Goal: Obtain resource: Obtain resource

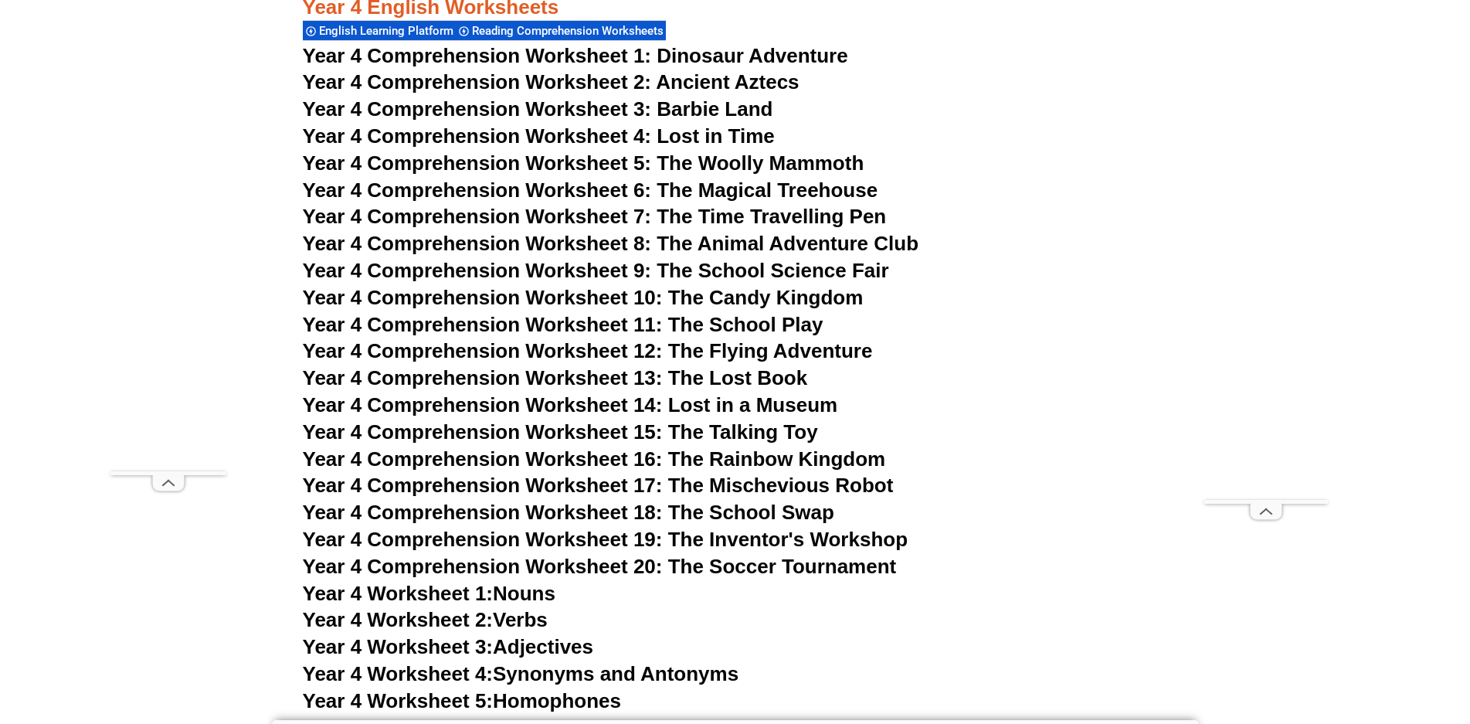
scroll to position [6643, 0]
click at [399, 595] on span "Year 4 Worksheet 1:" at bounding box center [398, 593] width 191 height 23
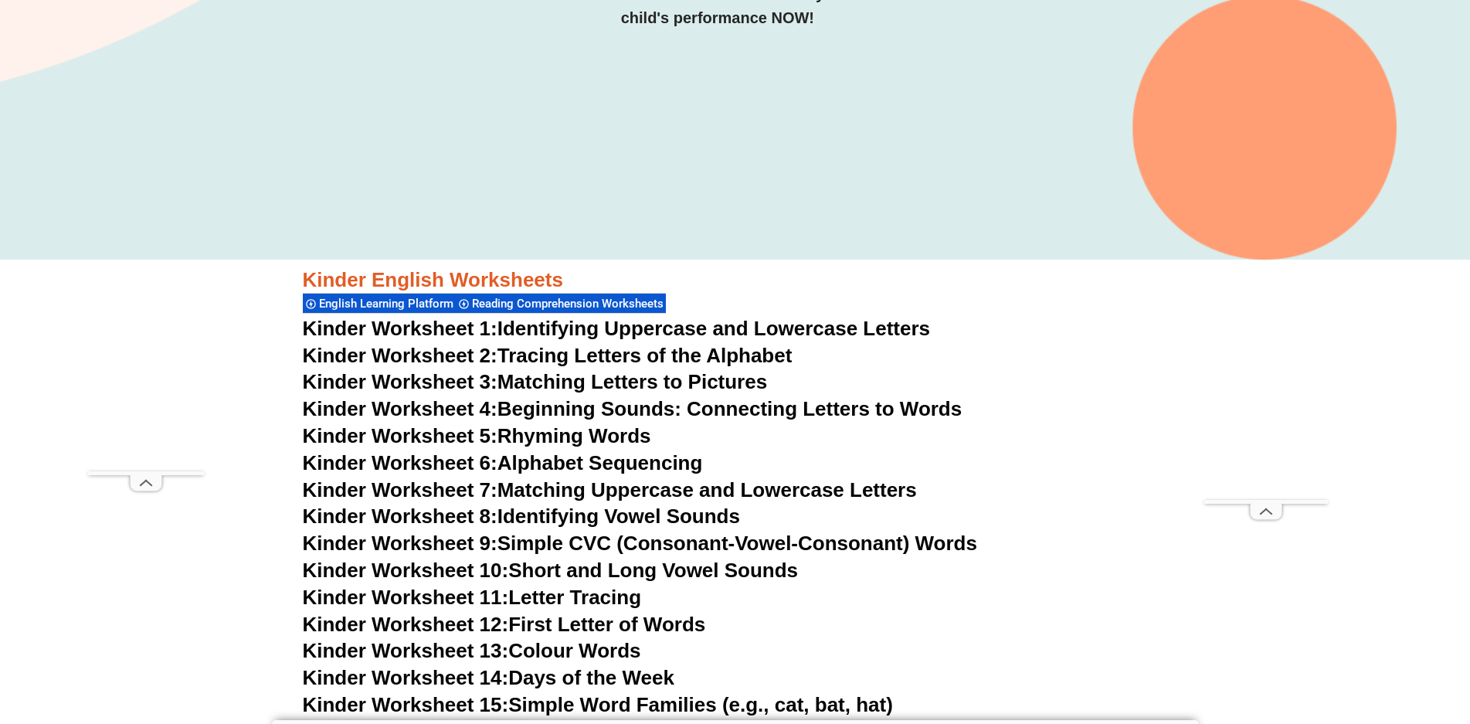
scroll to position [0, 0]
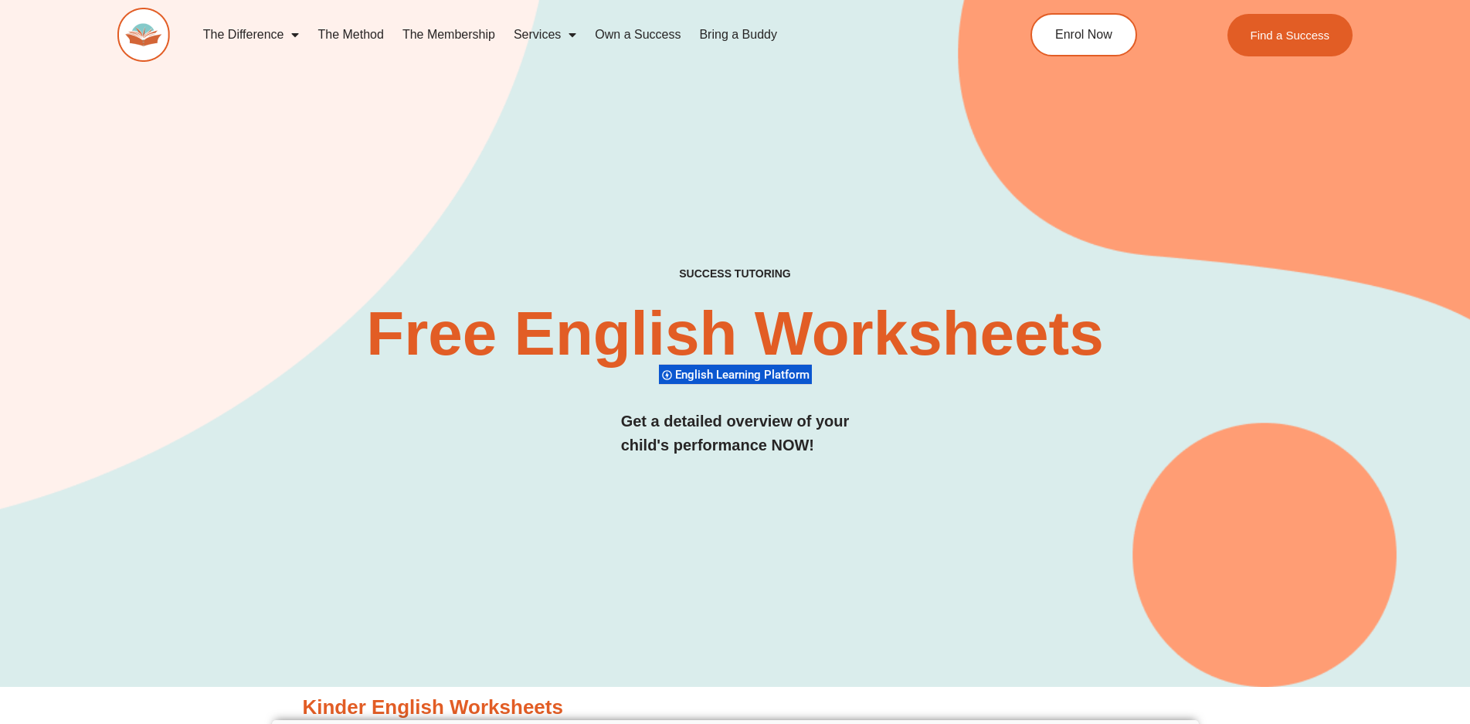
click at [283, 41] on link "The Difference" at bounding box center [251, 35] width 115 height 36
click at [283, 39] on link "The Difference" at bounding box center [251, 35] width 115 height 36
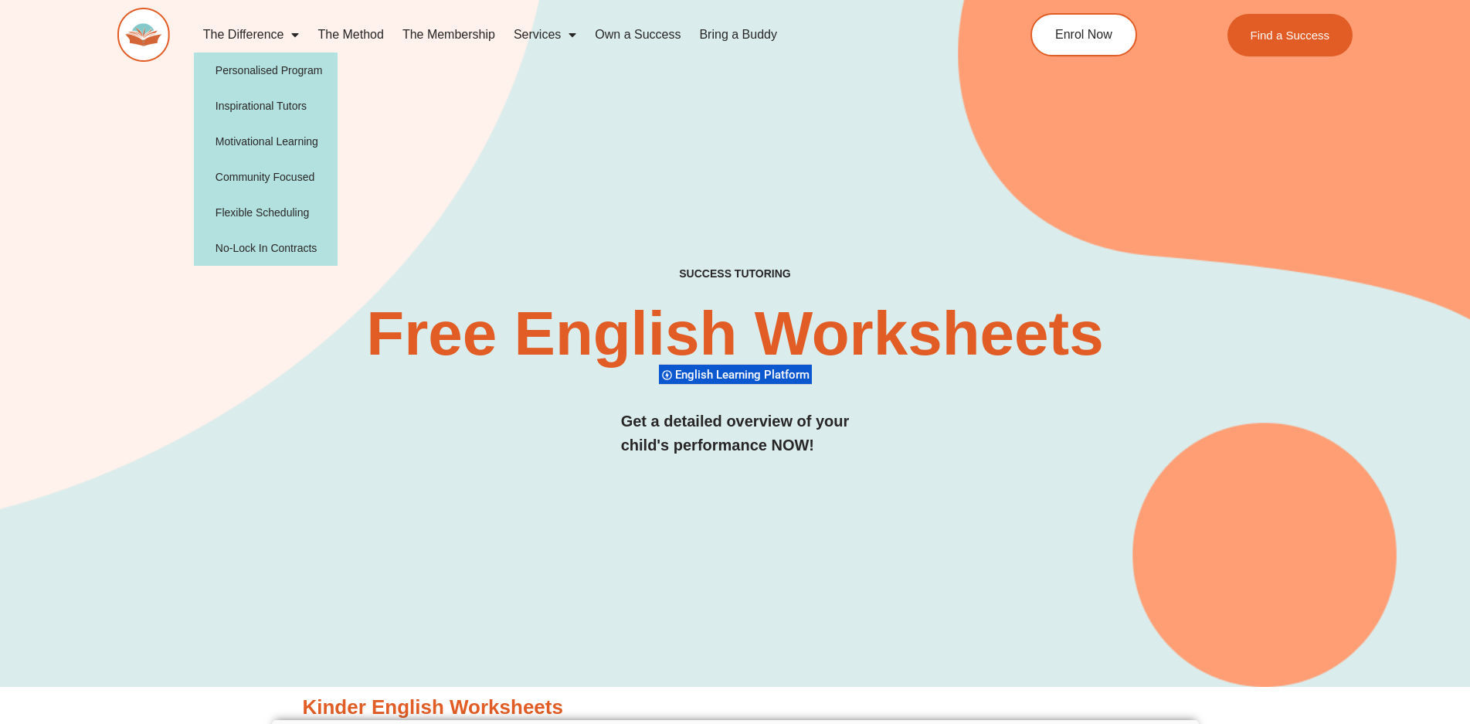
click at [457, 202] on div "SUCCESS TUTORING​ Free English Worksheets​ English Learning Platform Get a deta…" at bounding box center [735, 319] width 1236 height 738
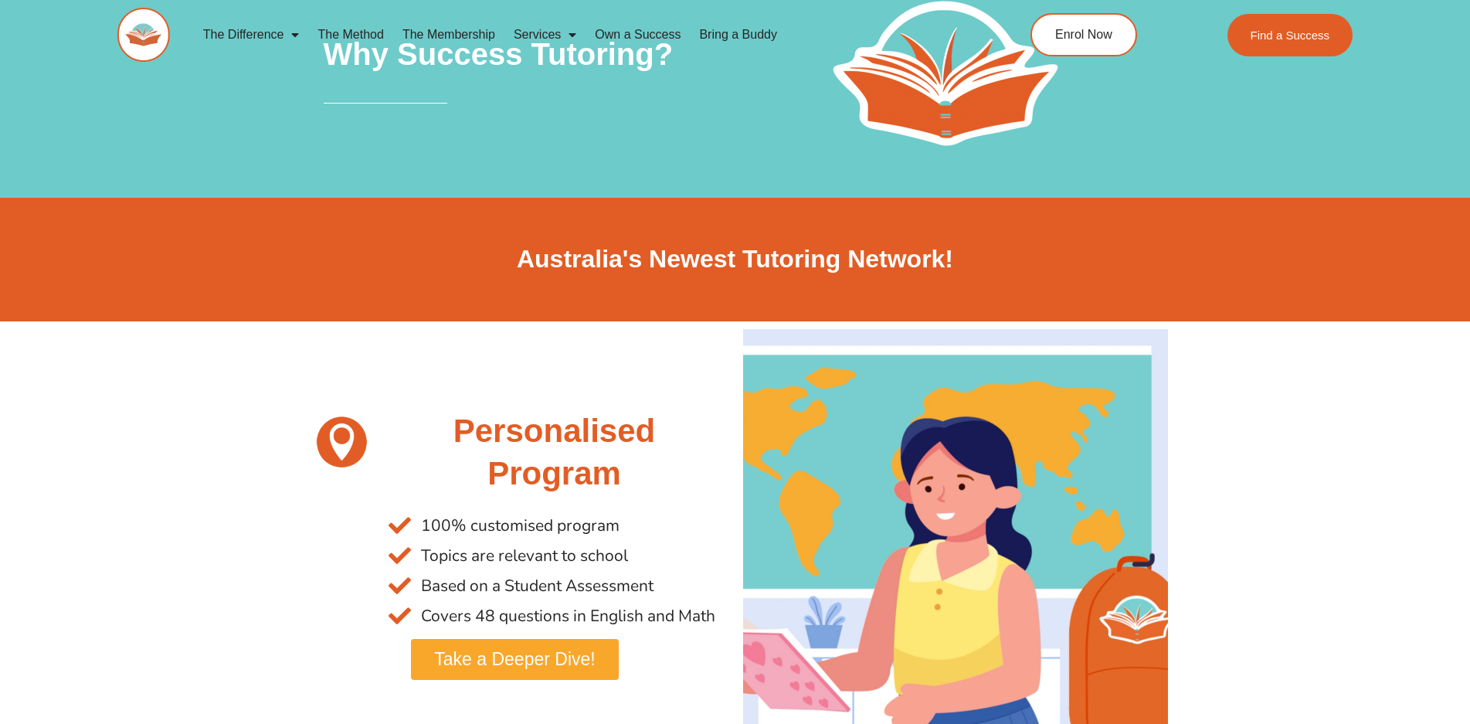
click at [373, 40] on link "The Method" at bounding box center [350, 35] width 84 height 36
click at [369, 30] on link "The Method" at bounding box center [350, 35] width 84 height 36
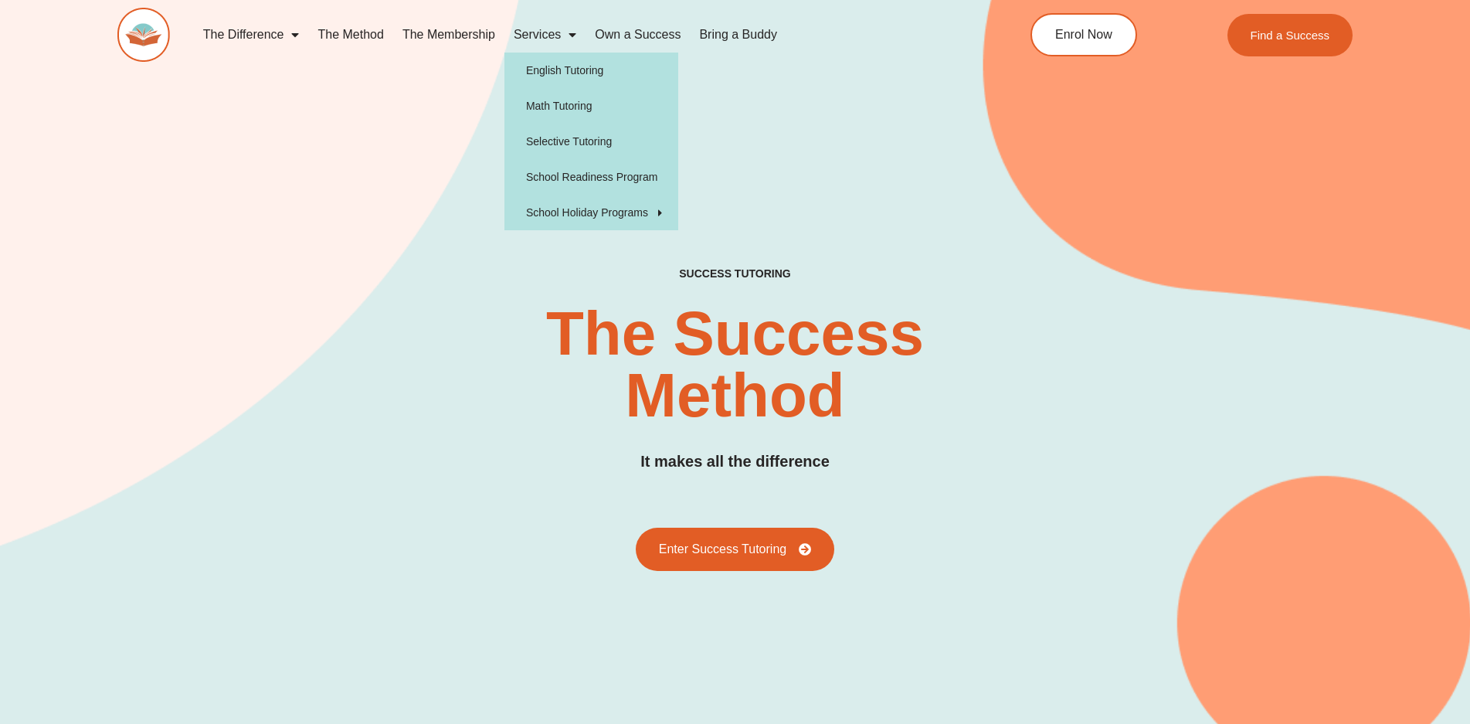
click at [541, 35] on link "Services" at bounding box center [544, 35] width 81 height 36
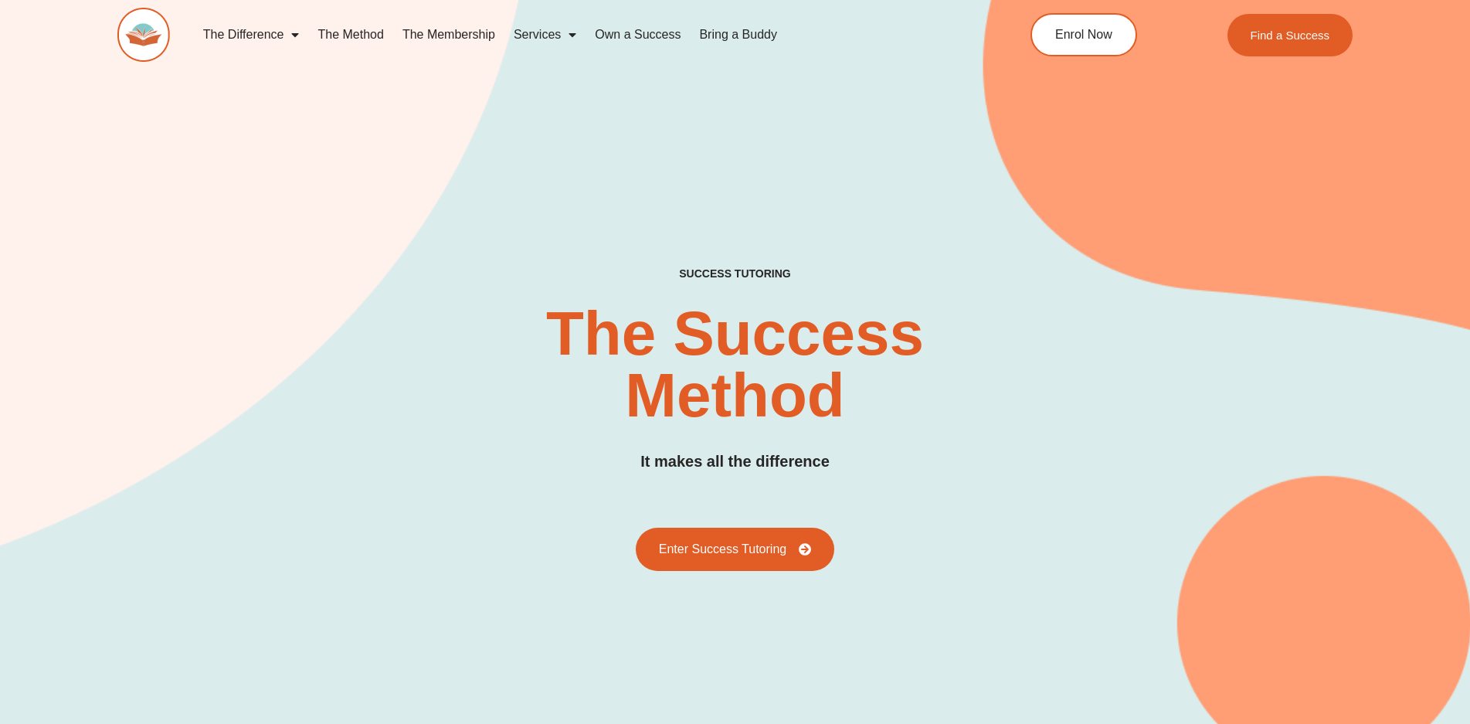
click at [541, 35] on link "Services" at bounding box center [544, 35] width 81 height 36
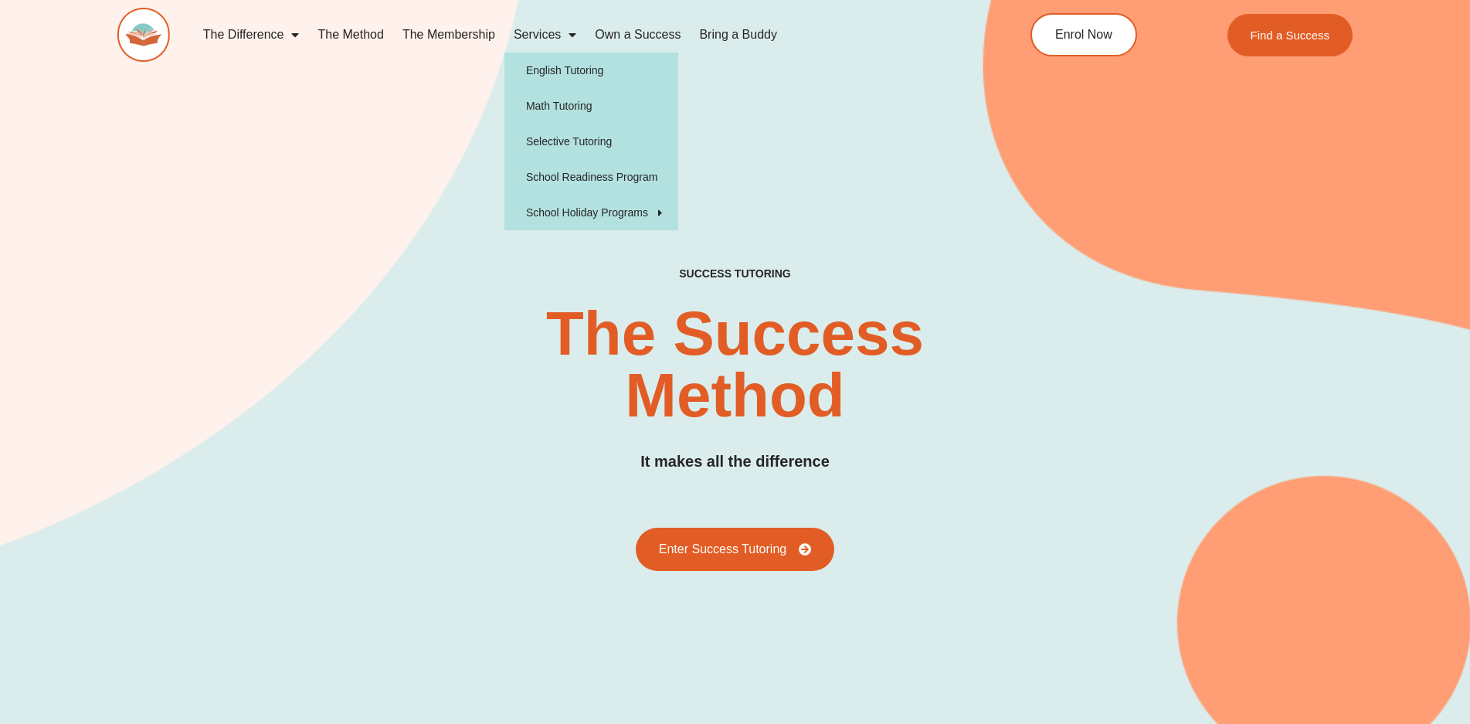
click at [541, 35] on link "Services" at bounding box center [544, 35] width 81 height 36
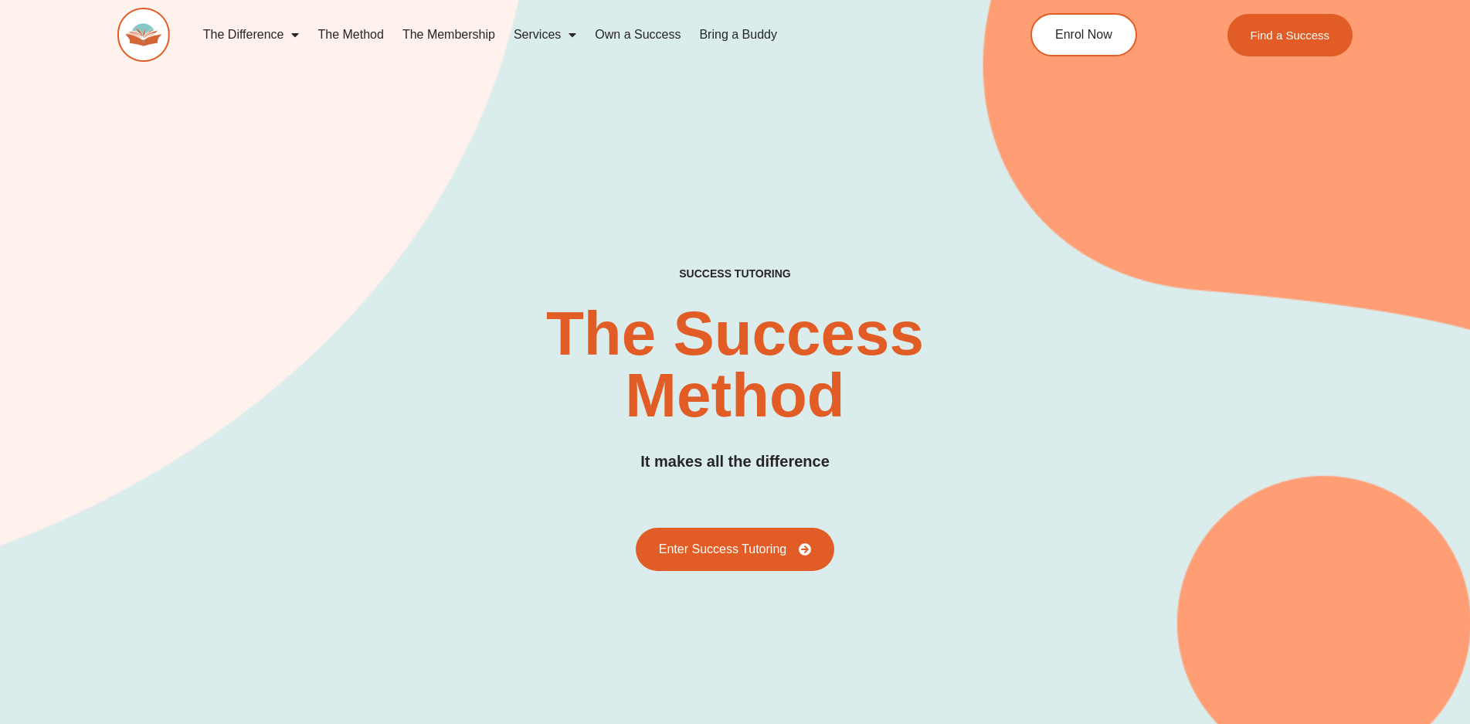
click at [541, 35] on link "Services" at bounding box center [544, 35] width 81 height 36
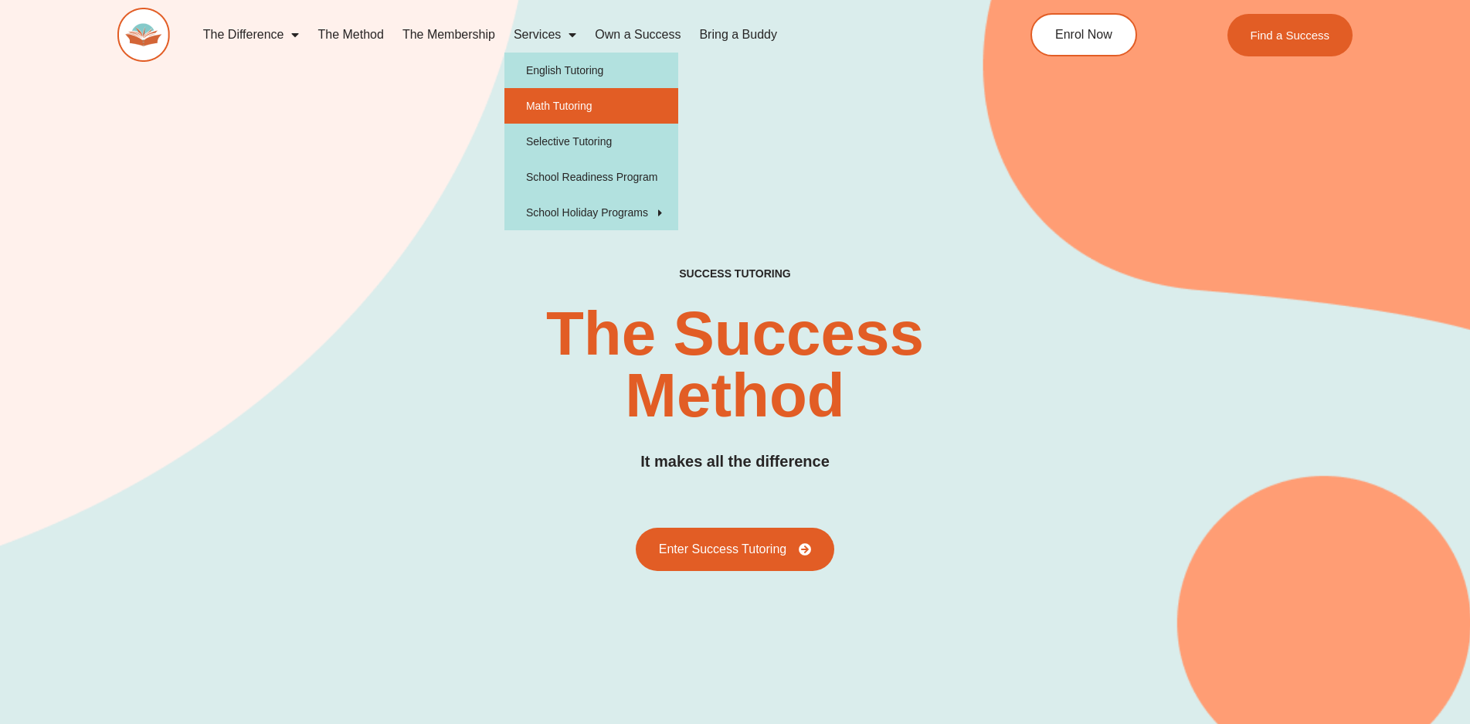
click at [547, 103] on link "Math Tutoring" at bounding box center [591, 106] width 174 height 36
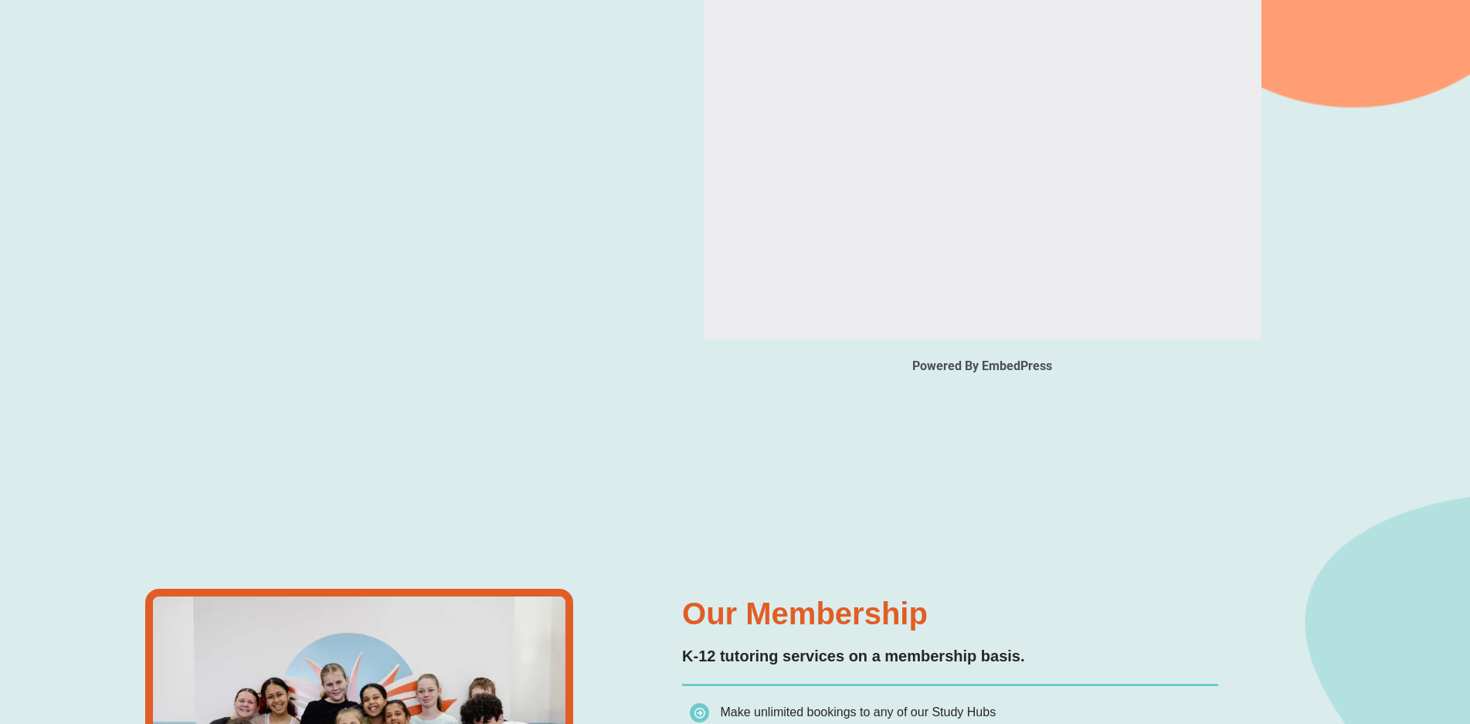
type input "*"
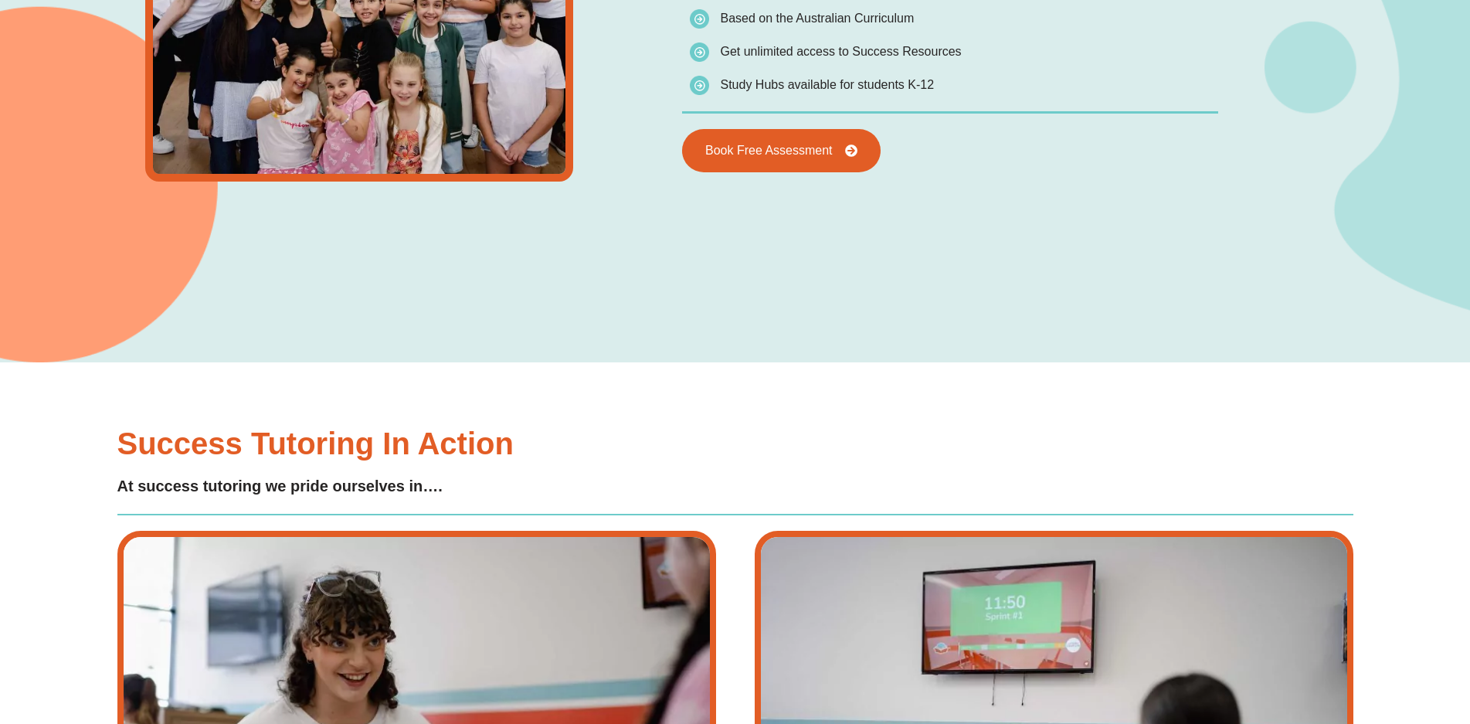
scroll to position [2608, 0]
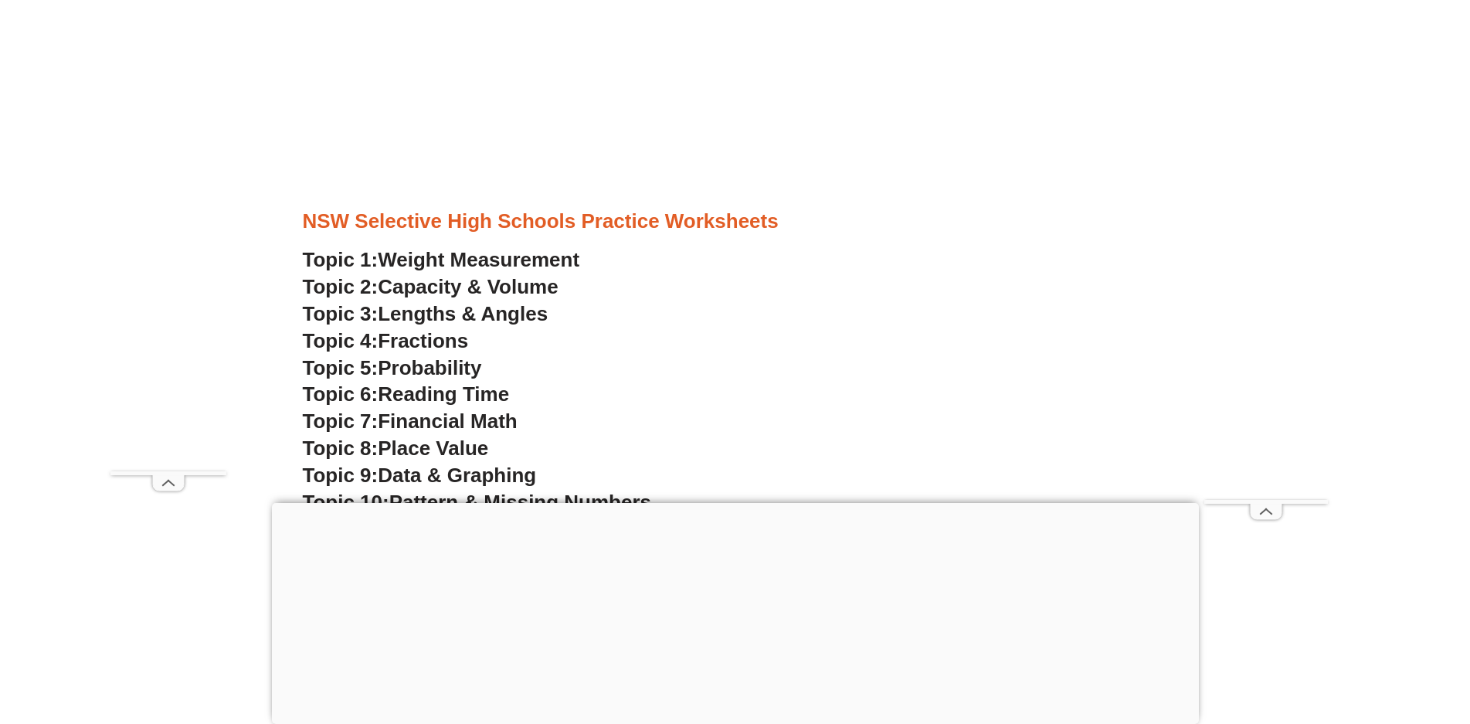
scroll to position [3933, 0]
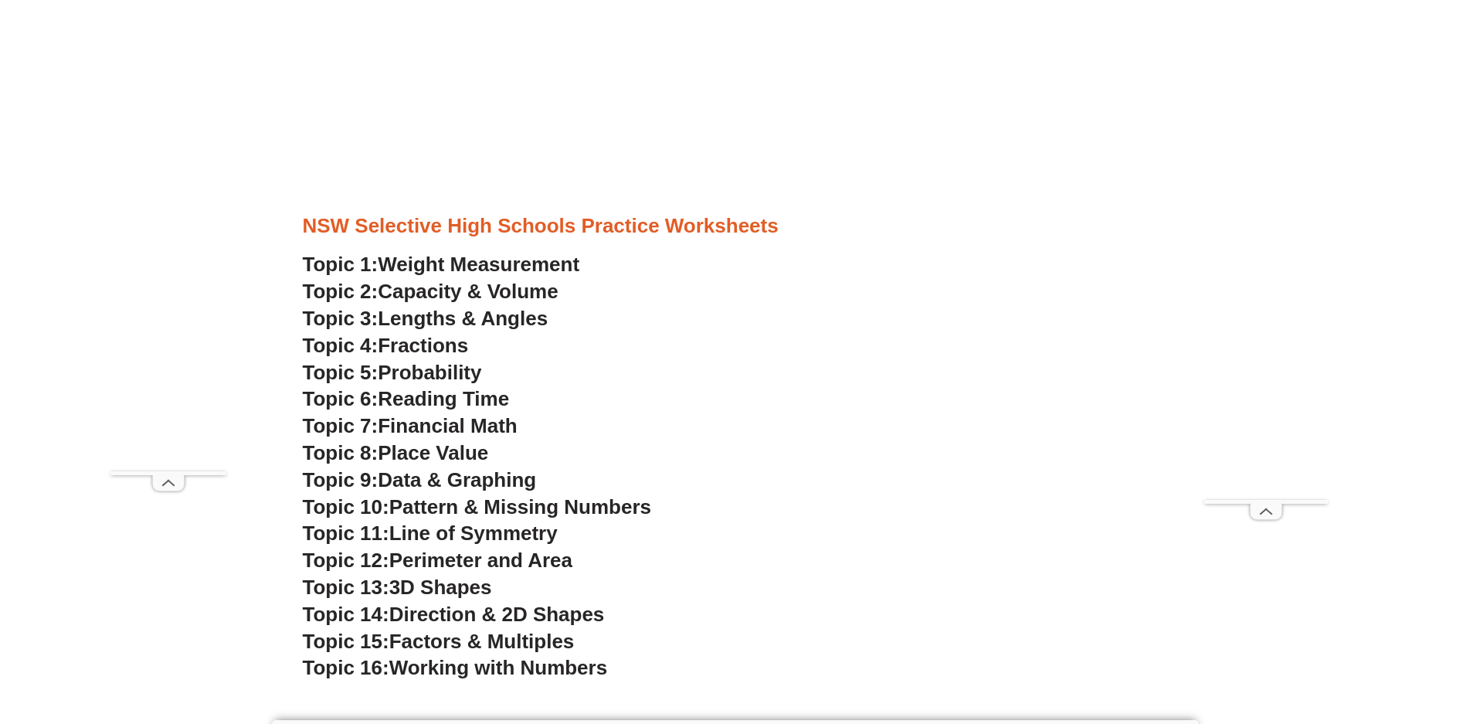
click at [740, 491] on h3 "Topic 9: Data & Graphing" at bounding box center [735, 480] width 865 height 26
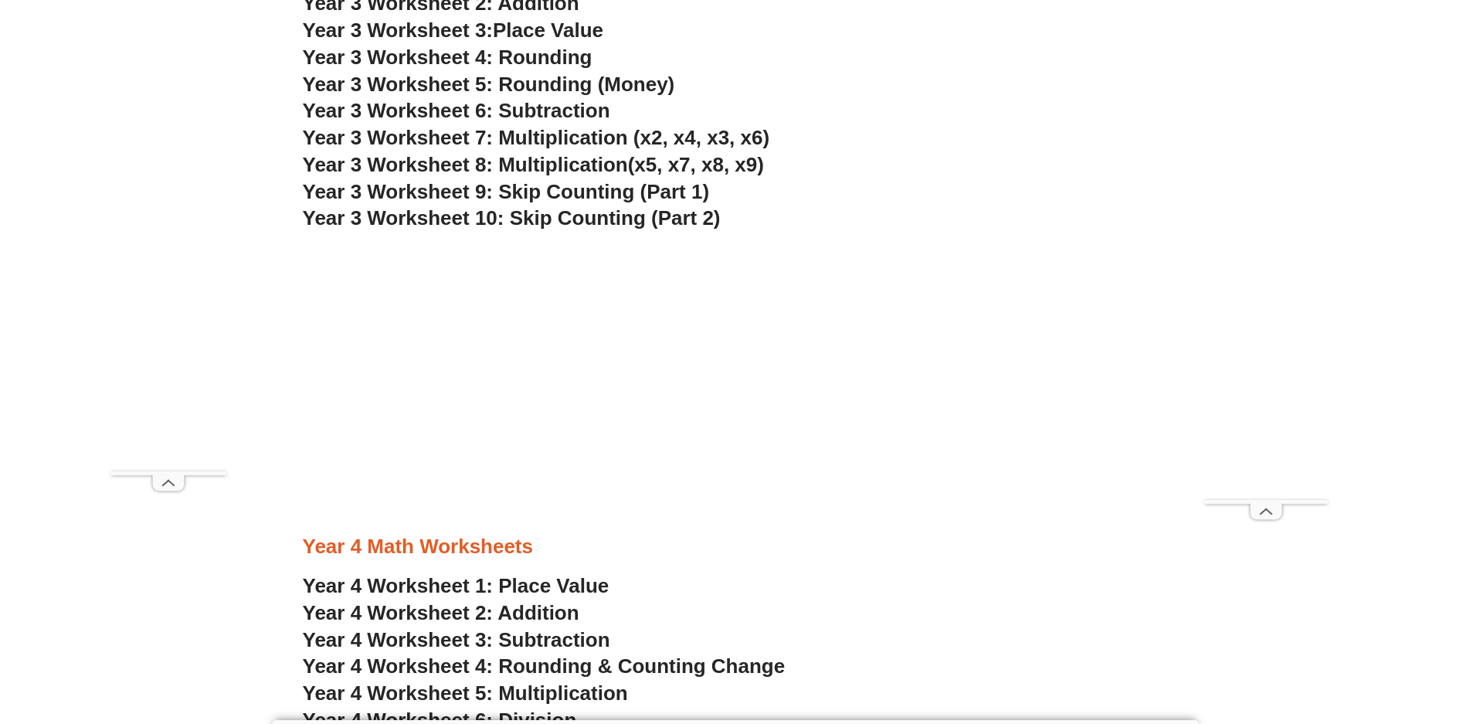
scroll to position [2205, 0]
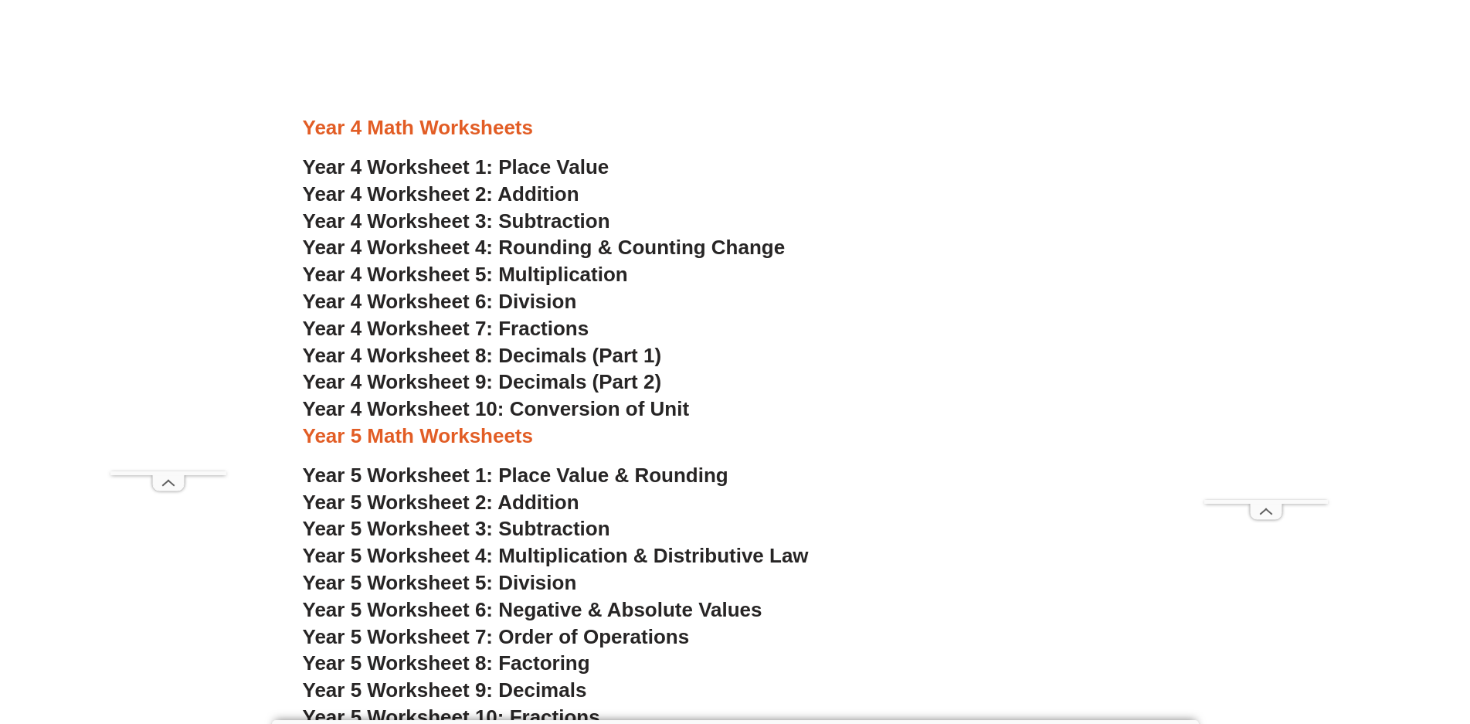
scroll to position [2907, 0]
